Goal: Find contact information: Find contact information

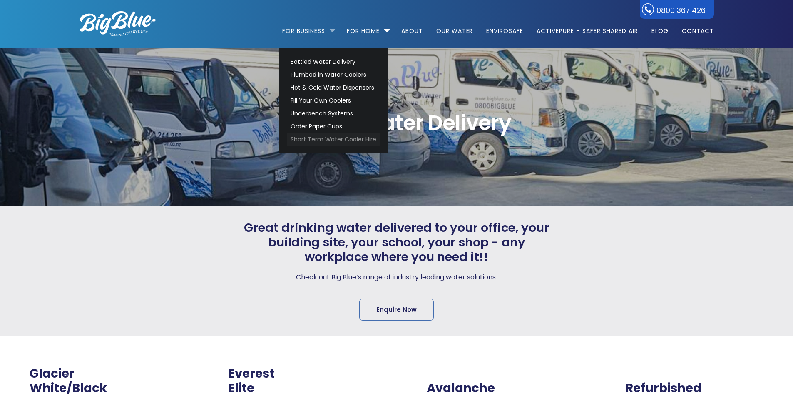
click at [330, 136] on link "Short Term Water Cooler Hire" at bounding box center [333, 139] width 93 height 13
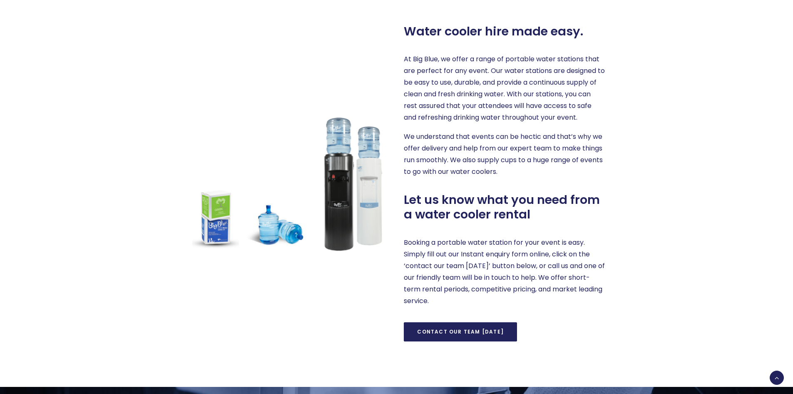
scroll to position [458, 0]
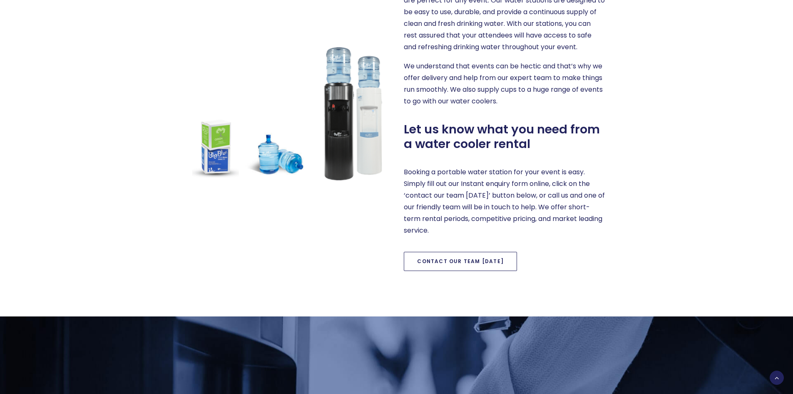
click at [470, 261] on link "Contact our team today" at bounding box center [460, 261] width 113 height 19
click at [469, 262] on link "Contact our team today" at bounding box center [460, 261] width 113 height 19
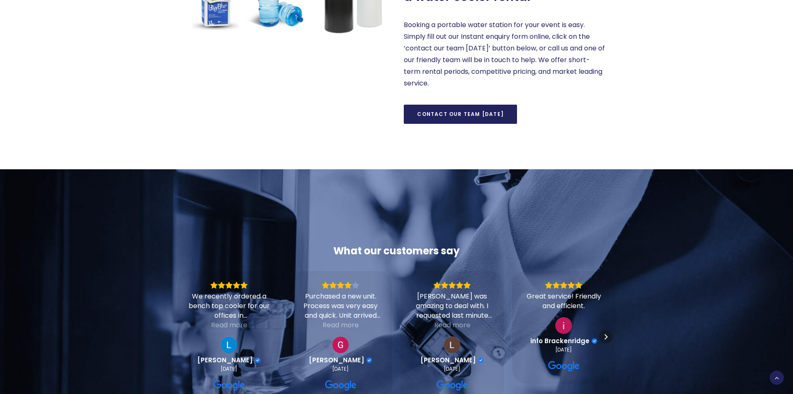
scroll to position [500, 0]
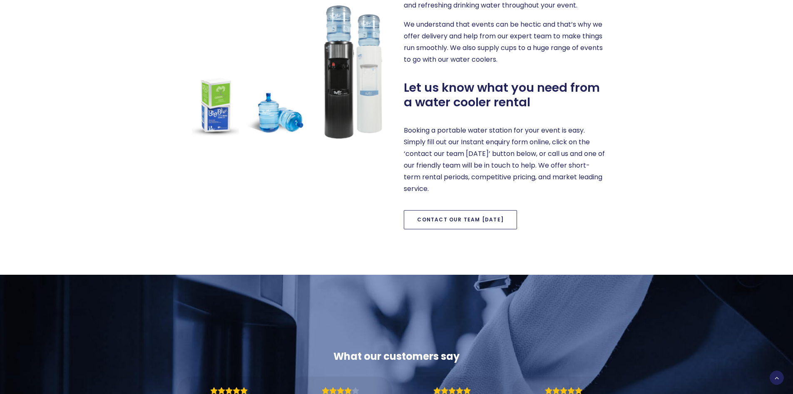
click at [428, 223] on link "Contact our team today" at bounding box center [460, 219] width 113 height 19
click at [449, 215] on link "Contact our team today" at bounding box center [460, 219] width 113 height 19
click at [438, 220] on link "Contact our team today" at bounding box center [460, 219] width 113 height 19
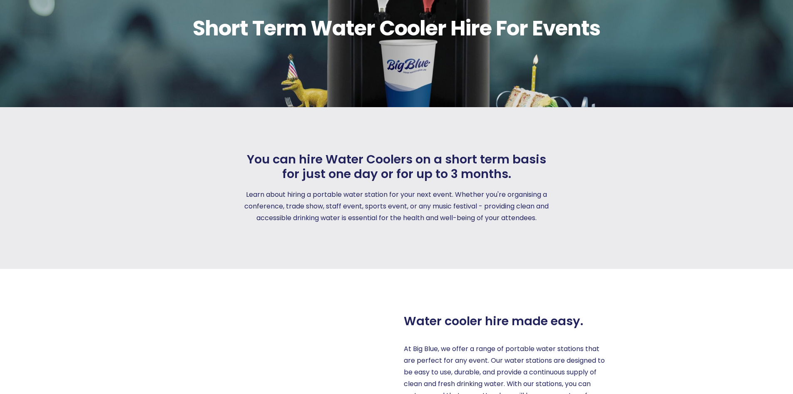
scroll to position [0, 0]
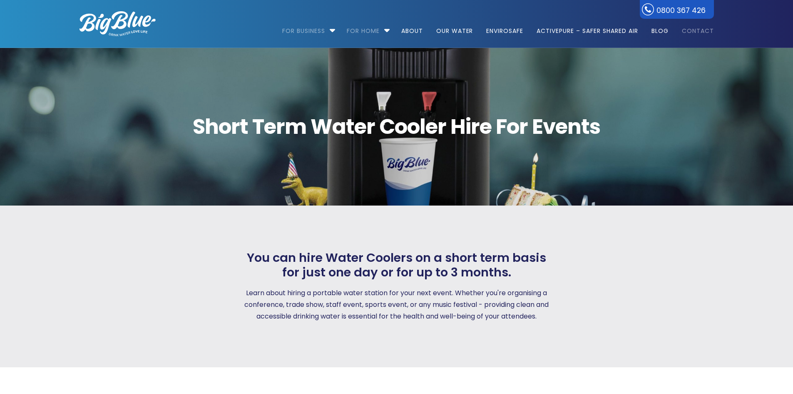
click at [695, 32] on link "Contact" at bounding box center [695, 27] width 38 height 54
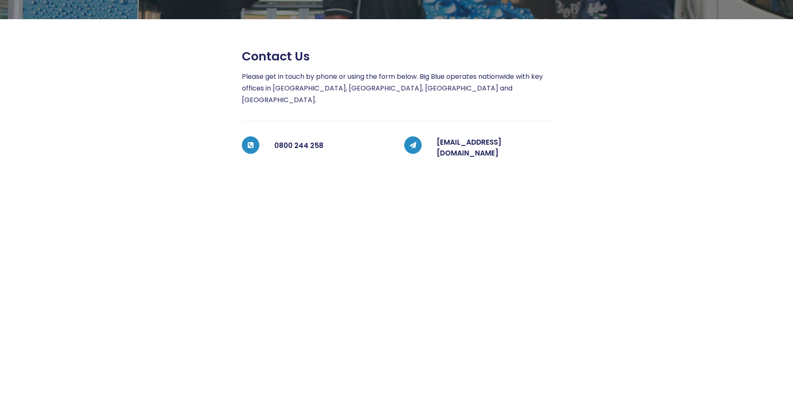
scroll to position [140, 0]
